Goal: Task Accomplishment & Management: Manage account settings

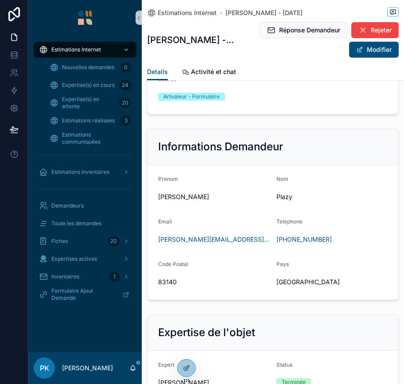
scroll to position [633, 0]
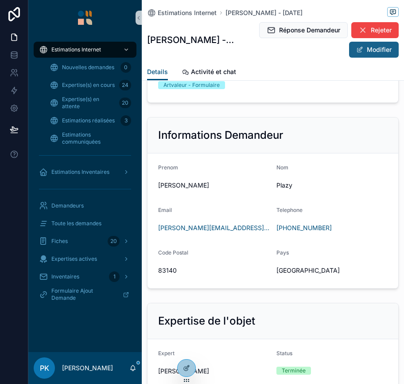
click at [357, 47] on button "Modifier" at bounding box center [374, 50] width 50 height 16
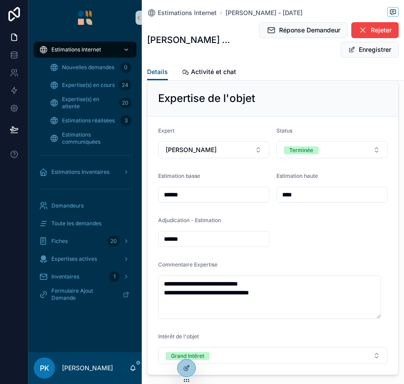
scroll to position [883, 0]
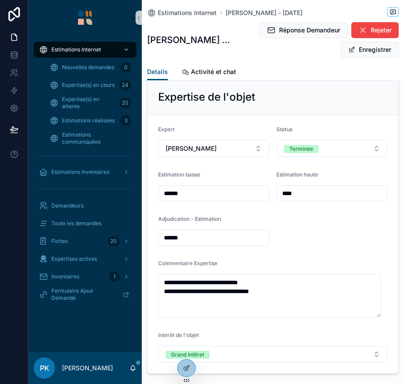
click at [326, 189] on input "****" at bounding box center [332, 193] width 110 height 12
type input "******"
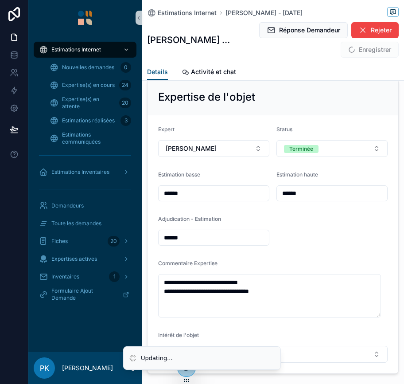
drag, startPoint x: 220, startPoint y: 249, endPoint x: 230, endPoint y: 238, distance: 13.8
click at [230, 238] on form "**********" at bounding box center [273, 244] width 251 height 258
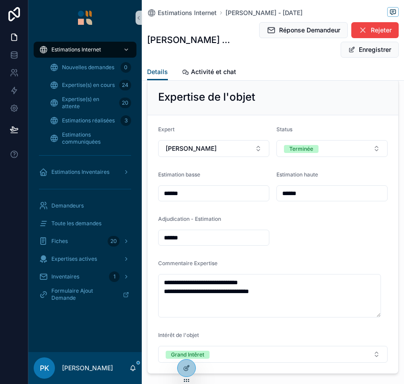
click at [215, 238] on input "******" at bounding box center [214, 237] width 110 height 12
type input "******"
click at [355, 51] on button "Enregistrer" at bounding box center [370, 50] width 58 height 16
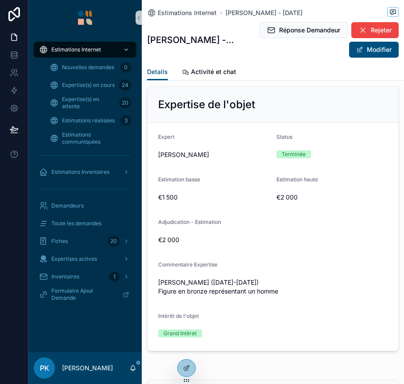
scroll to position [850, 0]
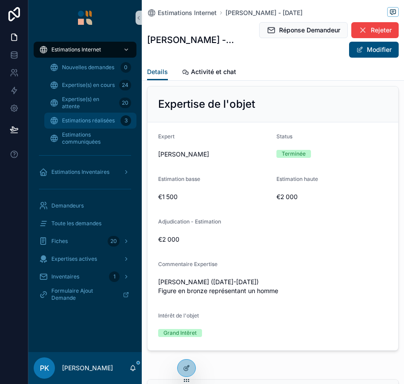
click at [80, 118] on span "Estimations réalisées" at bounding box center [88, 120] width 53 height 7
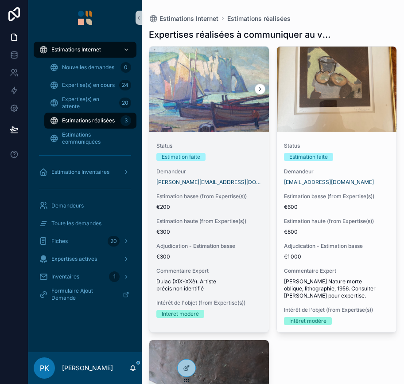
click at [246, 196] on span "Estimation basse (from Expertise(s))" at bounding box center [208, 196] width 105 height 7
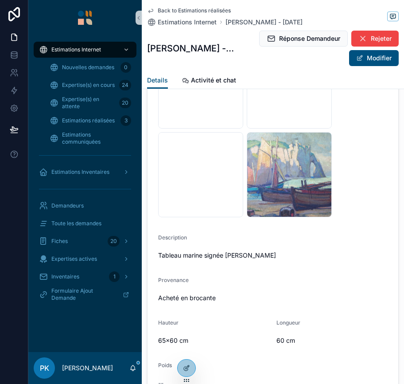
scroll to position [92, 0]
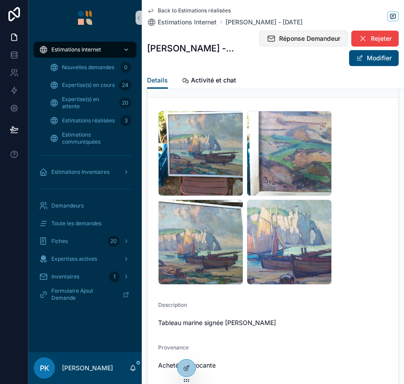
click at [340, 35] on span "Réponse Demandeur" at bounding box center [309, 38] width 61 height 9
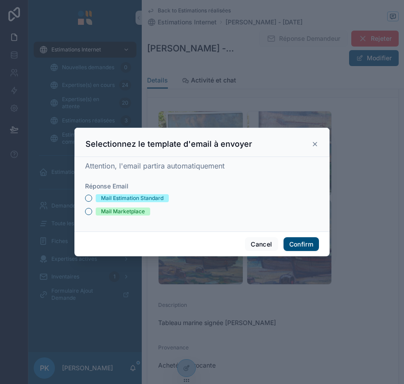
click at [153, 195] on div "Mail Estimation Standard" at bounding box center [132, 198] width 62 height 8
click at [92, 195] on button "Mail Estimation Standard" at bounding box center [88, 198] width 7 height 7
click at [308, 245] on button "Confirm" at bounding box center [301, 244] width 35 height 14
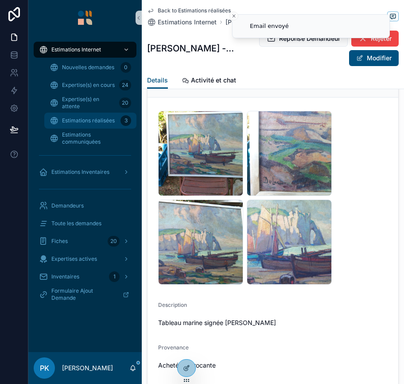
click at [107, 119] on span "Estimations réalisées" at bounding box center [88, 120] width 53 height 7
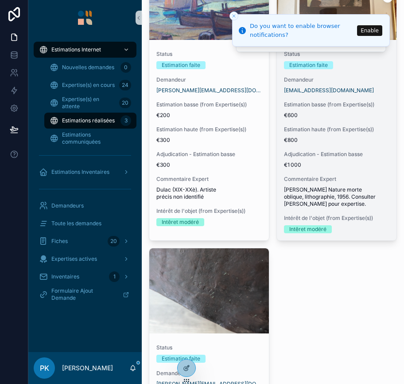
click at [317, 111] on div "Estimation basse (from Expertise(s)) €600" at bounding box center [336, 110] width 105 height 18
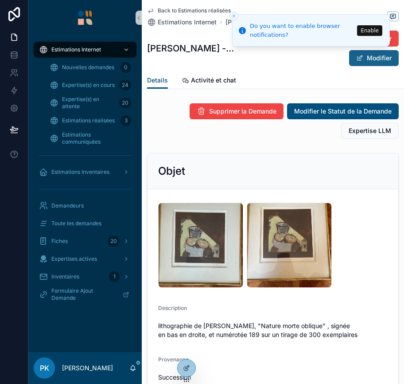
click at [349, 60] on button "Modifier" at bounding box center [374, 58] width 50 height 16
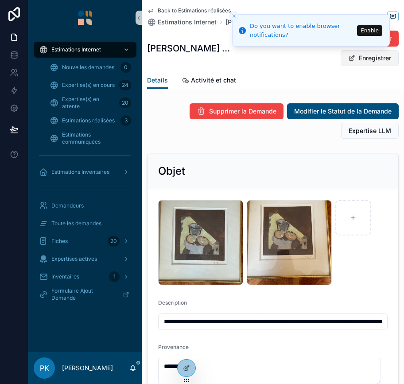
click at [360, 63] on button "Enregistrer" at bounding box center [370, 58] width 58 height 16
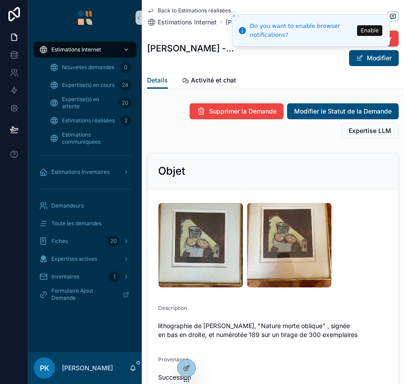
click at [234, 16] on line "Close toast" at bounding box center [234, 16] width 3 height 3
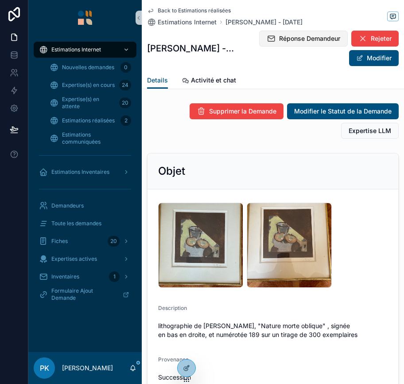
click at [294, 38] on span "Réponse Demandeur" at bounding box center [309, 38] width 61 height 9
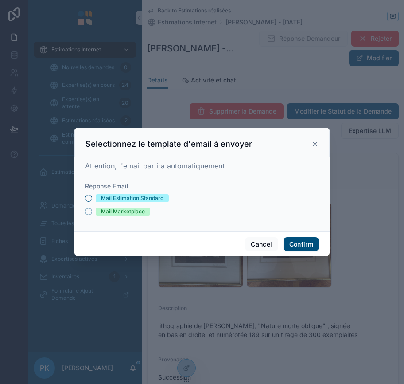
click at [121, 203] on div "Mail Estimation Standard Mail Marketplace" at bounding box center [202, 204] width 234 height 21
click at [124, 200] on div "Mail Estimation Standard" at bounding box center [132, 198] width 62 height 8
click at [92, 200] on button "Mail Estimation Standard" at bounding box center [88, 198] width 7 height 7
click at [294, 244] on button "Confirm" at bounding box center [301, 244] width 35 height 14
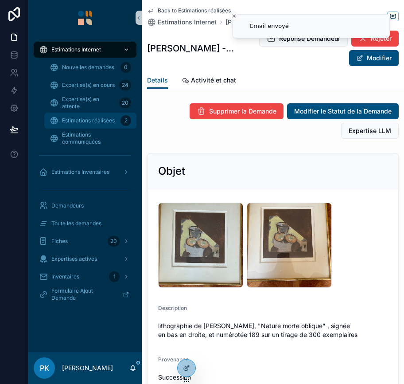
click at [73, 115] on div "Estimations réalisées 2" at bounding box center [91, 120] width 82 height 14
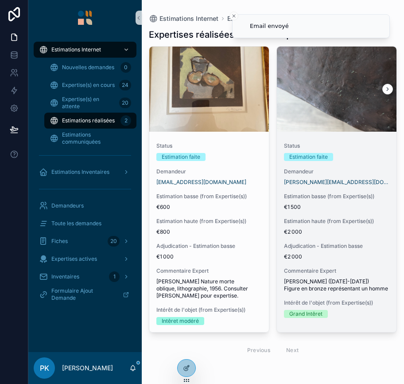
click at [370, 166] on div "Status Estimation faite Demandeur Karine.herbecq@gmail.com Estimation basse (fr…" at bounding box center [337, 230] width 120 height 190
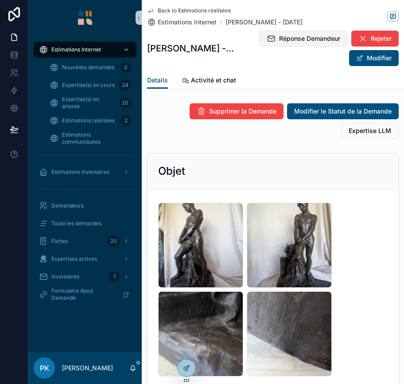
click at [320, 37] on span "Réponse Demandeur" at bounding box center [309, 38] width 61 height 9
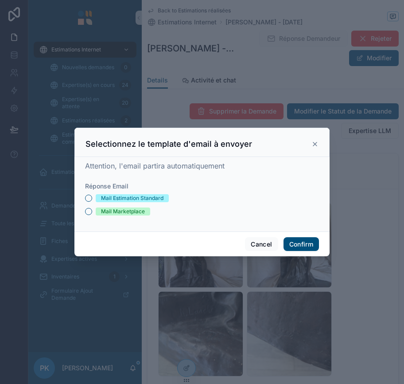
click at [150, 198] on div "Mail Estimation Standard" at bounding box center [132, 198] width 62 height 8
click at [92, 198] on button "Mail Estimation Standard" at bounding box center [88, 198] width 7 height 7
click at [294, 238] on button "Confirm" at bounding box center [301, 244] width 35 height 14
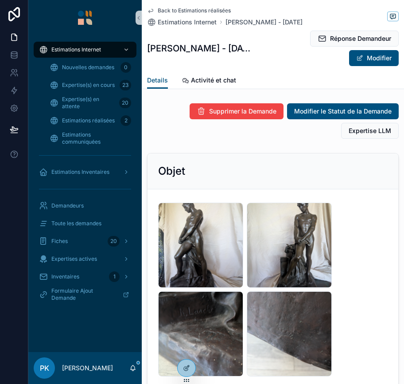
click at [85, 12] on img "scrollable content" at bounding box center [85, 18] width 14 height 14
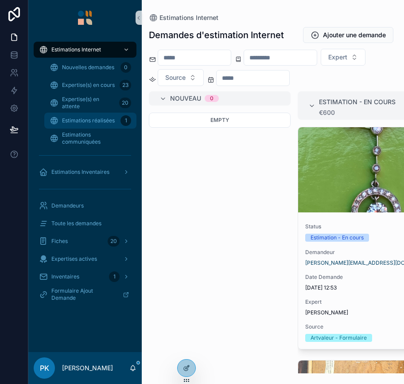
click at [108, 116] on div "Estimations réalisées 1" at bounding box center [91, 120] width 82 height 14
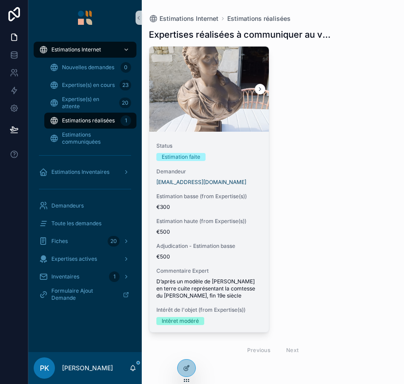
click at [214, 226] on div "Estimation haute (from Expertise(s)) €500" at bounding box center [208, 227] width 105 height 18
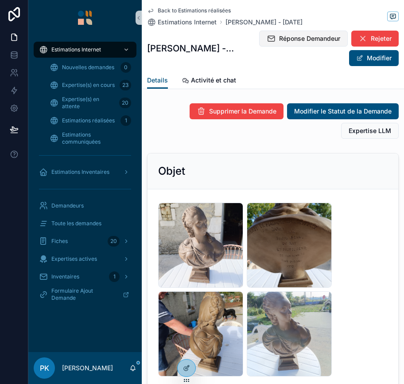
click at [323, 44] on button "Réponse Demandeur" at bounding box center [303, 39] width 89 height 16
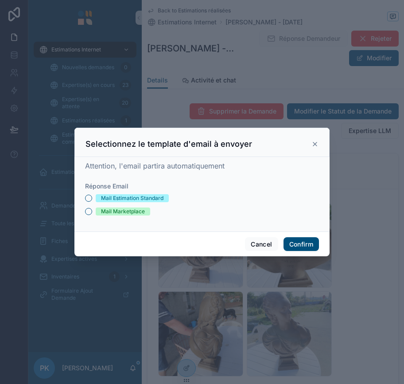
click at [137, 193] on div "Réponse Email Mail Estimation Standard Mail Marketplace" at bounding box center [202, 199] width 234 height 34
click at [138, 195] on div "Mail Estimation Standard" at bounding box center [132, 198] width 62 height 8
click at [92, 195] on button "Mail Estimation Standard" at bounding box center [88, 198] width 7 height 7
click at [289, 241] on button "Confirm" at bounding box center [301, 244] width 35 height 14
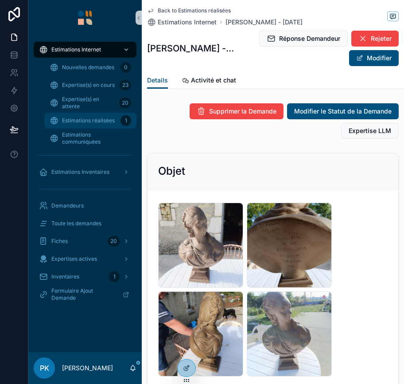
click at [94, 118] on span "Estimations réalisées" at bounding box center [88, 120] width 53 height 7
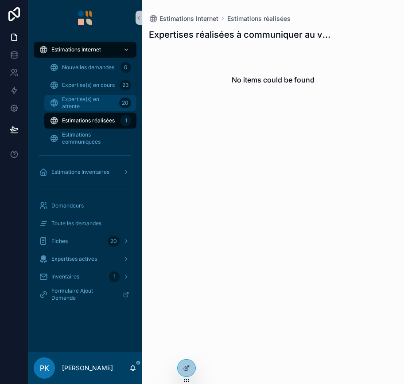
click at [95, 99] on span "Expertise(s) en attente" at bounding box center [89, 103] width 54 height 14
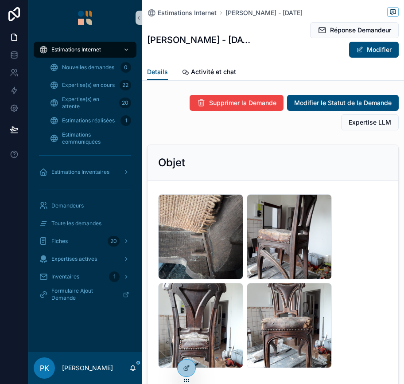
scroll to position [81, 0]
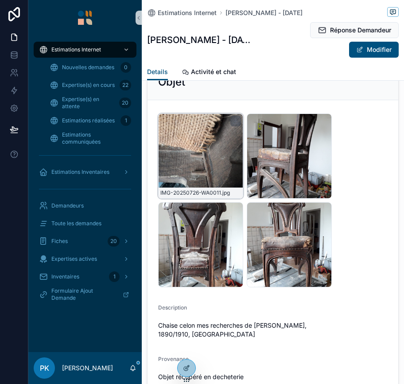
click at [207, 159] on div "IMG-20250726-WA0011 .jpg" at bounding box center [200, 155] width 85 height 85
